Goal: Information Seeking & Learning: Check status

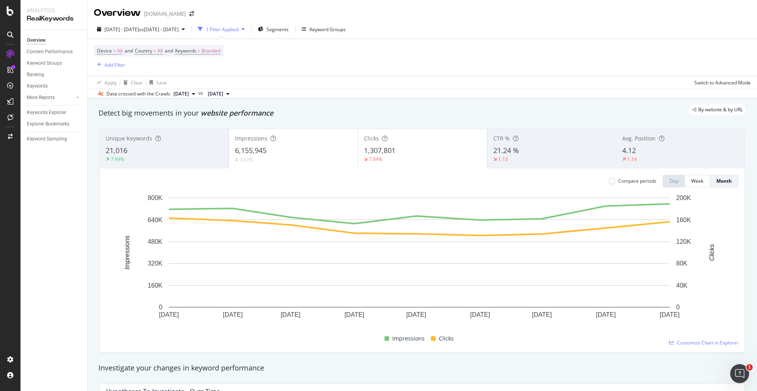
click at [39, 261] on div "Overview Content Performance Keyword Groups Ranking Keywords More Reports Count…" at bounding box center [54, 210] width 67 height 361
click at [51, 102] on div "Activation Hub" at bounding box center [47, 105] width 36 height 8
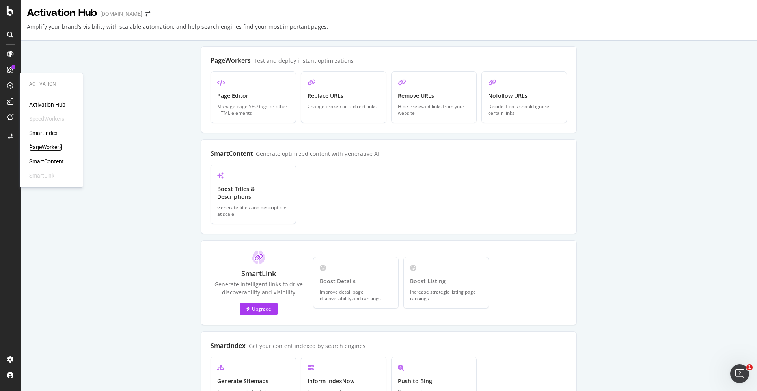
click at [53, 144] on div "PageWorkers" at bounding box center [45, 147] width 33 height 8
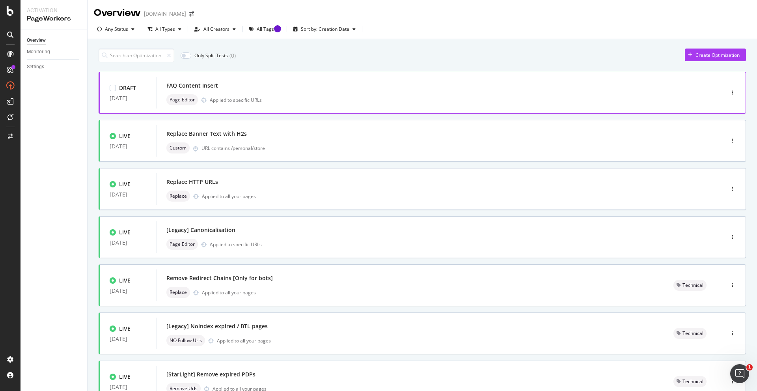
click at [258, 101] on div "Applied to specific URLs" at bounding box center [236, 100] width 52 height 7
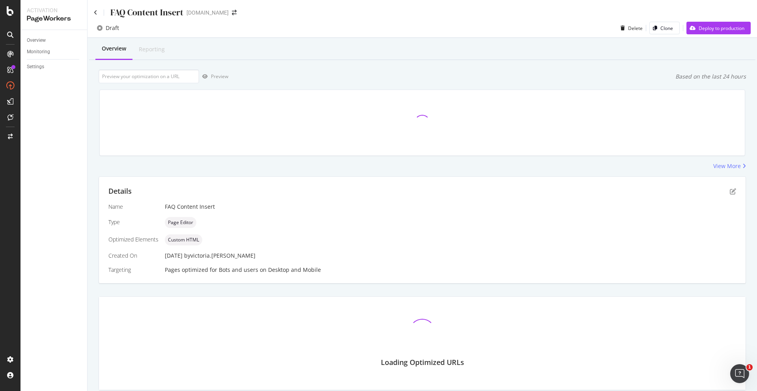
scroll to position [27, 0]
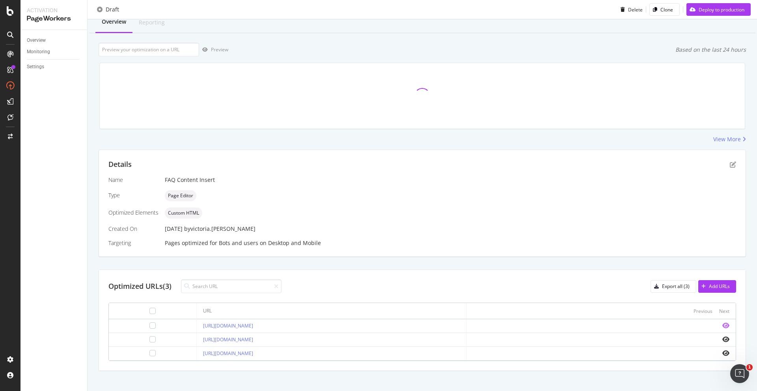
click at [723, 324] on icon "eye" at bounding box center [726, 325] width 7 height 6
click at [723, 339] on icon "eye" at bounding box center [726, 339] width 7 height 6
